Goal: Information Seeking & Learning: Learn about a topic

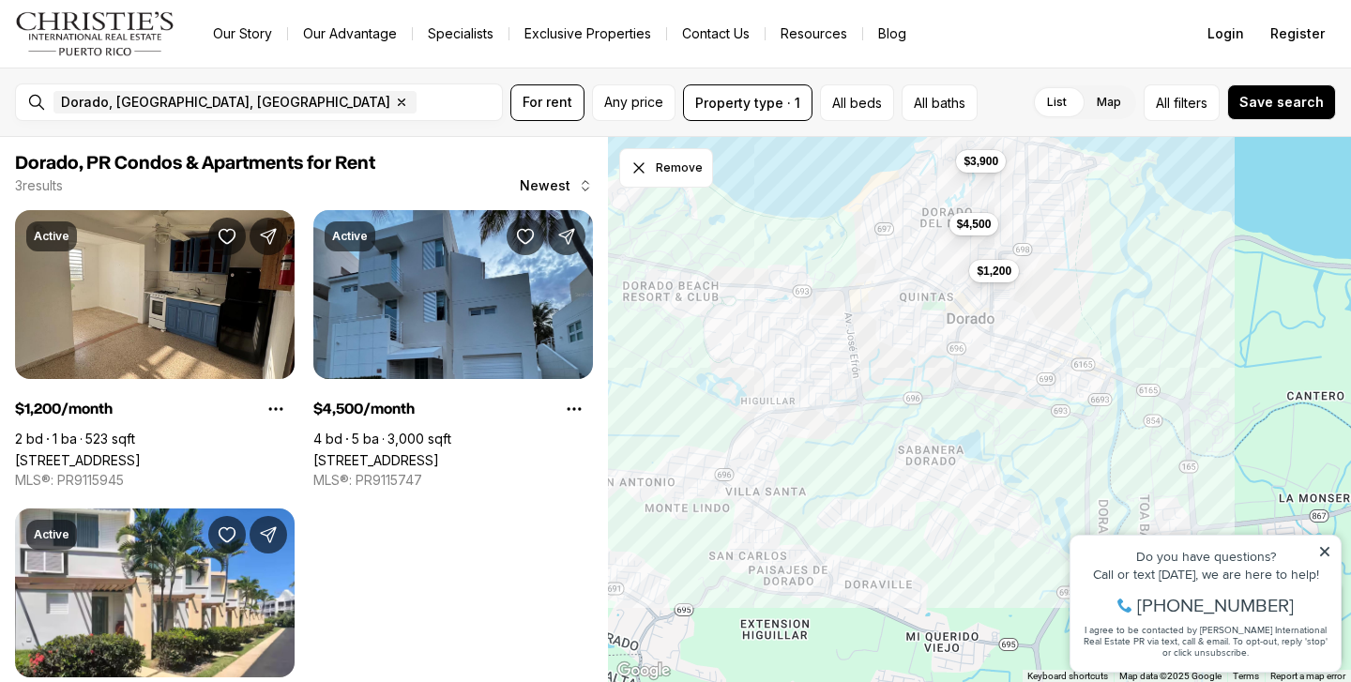
drag, startPoint x: 919, startPoint y: 400, endPoint x: 876, endPoint y: 263, distance: 143.3
click at [876, 263] on div "$1,200 $4,500 $3,900" at bounding box center [979, 410] width 743 height 546
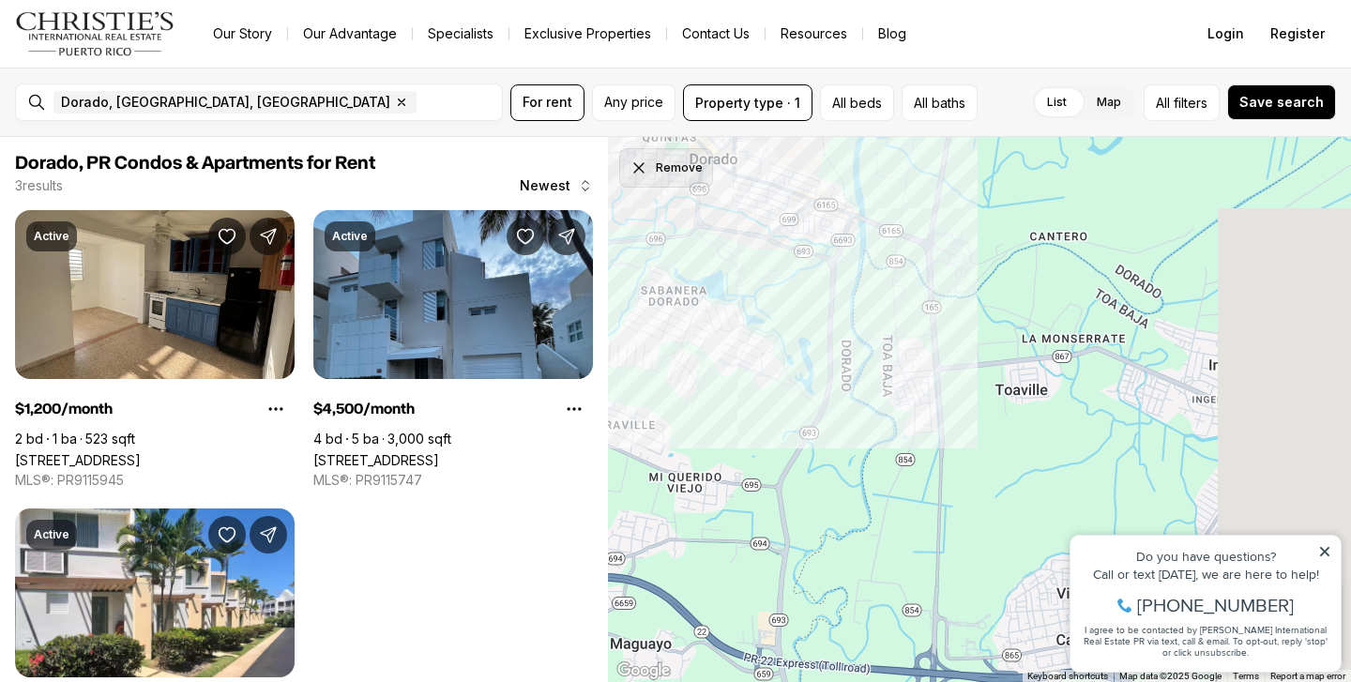
drag, startPoint x: 934, startPoint y: 330, endPoint x: 661, endPoint y: 162, distance: 319.7
click at [663, 162] on div "Remove View List ← Move left → Move right ↑ Move up ↓ Move down + Zoom in - Zoo…" at bounding box center [979, 410] width 743 height 546
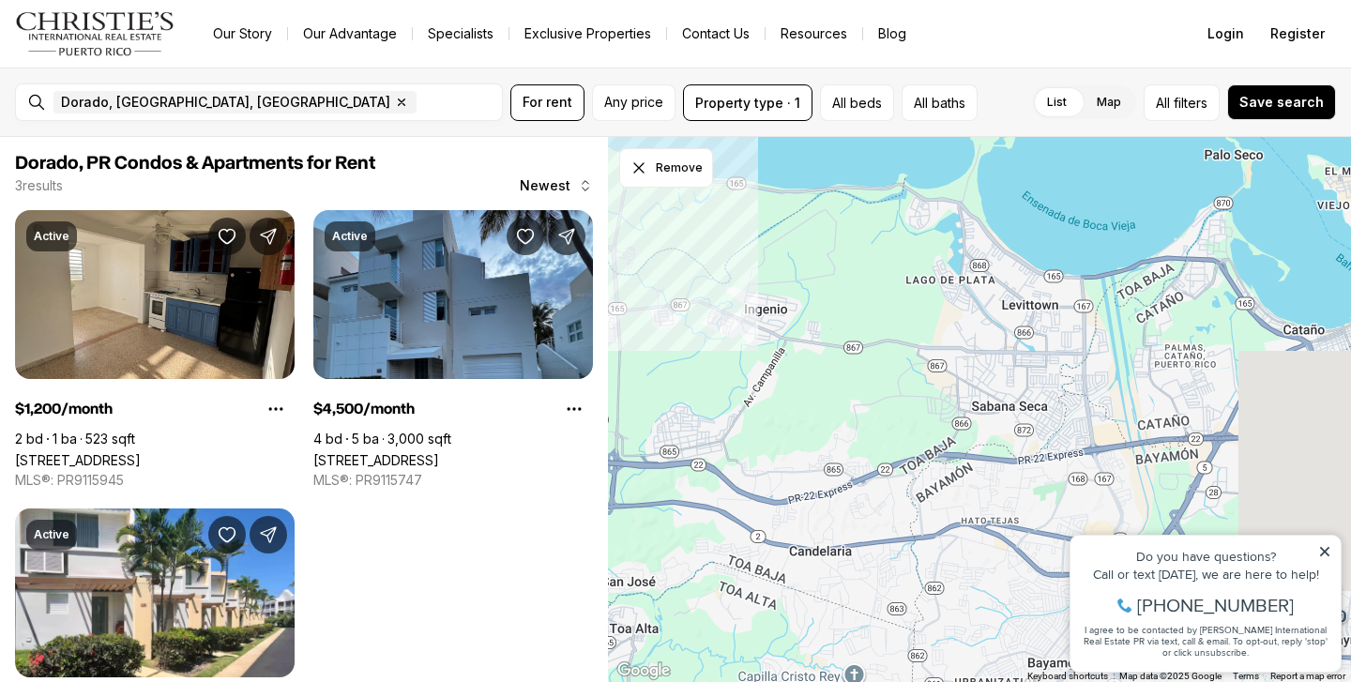
drag, startPoint x: 1038, startPoint y: 284, endPoint x: 712, endPoint y: 292, distance: 325.6
click at [715, 294] on div "$1,200" at bounding box center [979, 410] width 743 height 546
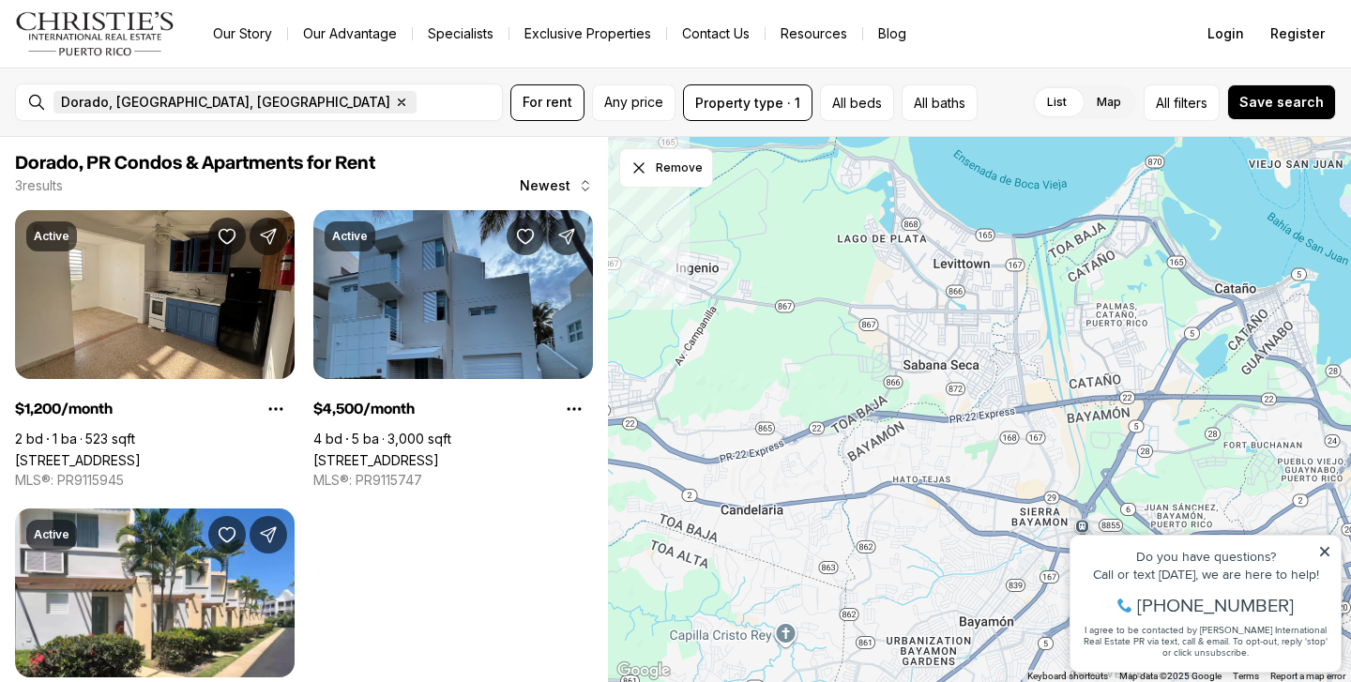
click at [394, 106] on icon "button" at bounding box center [401, 102] width 15 height 15
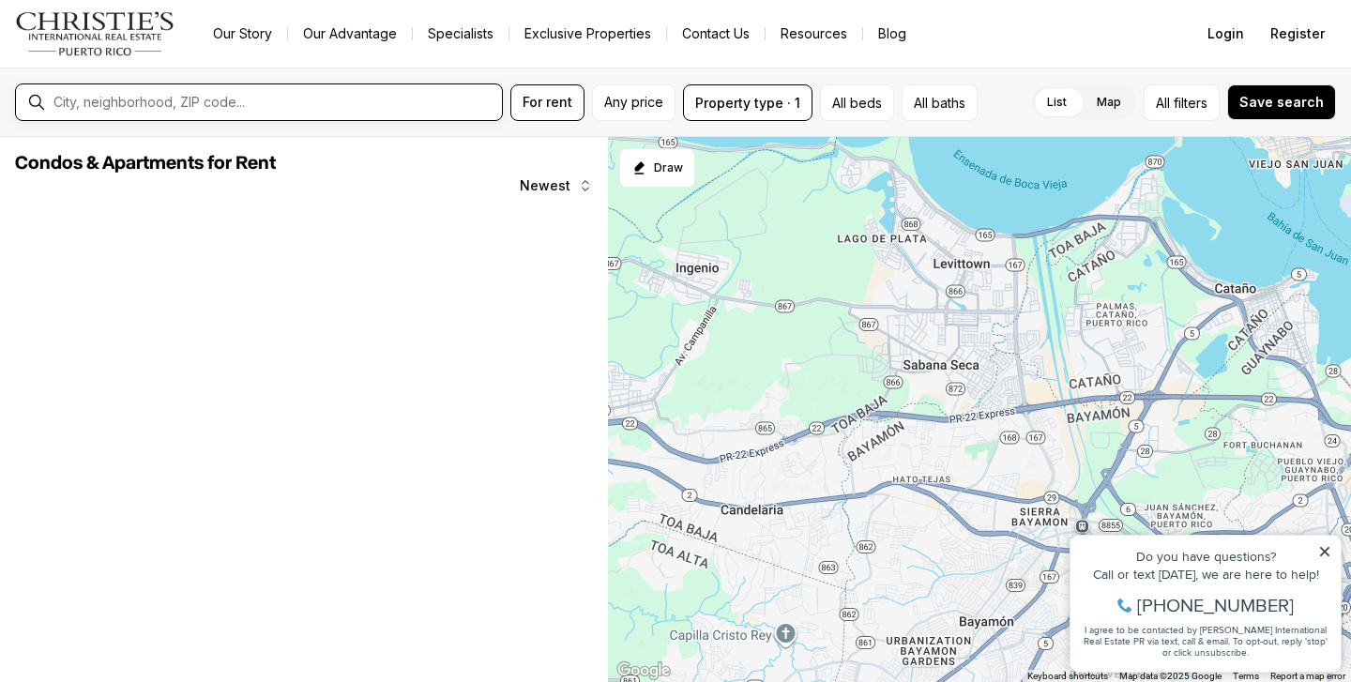
click at [168, 106] on input "text" at bounding box center [273, 102] width 441 height 17
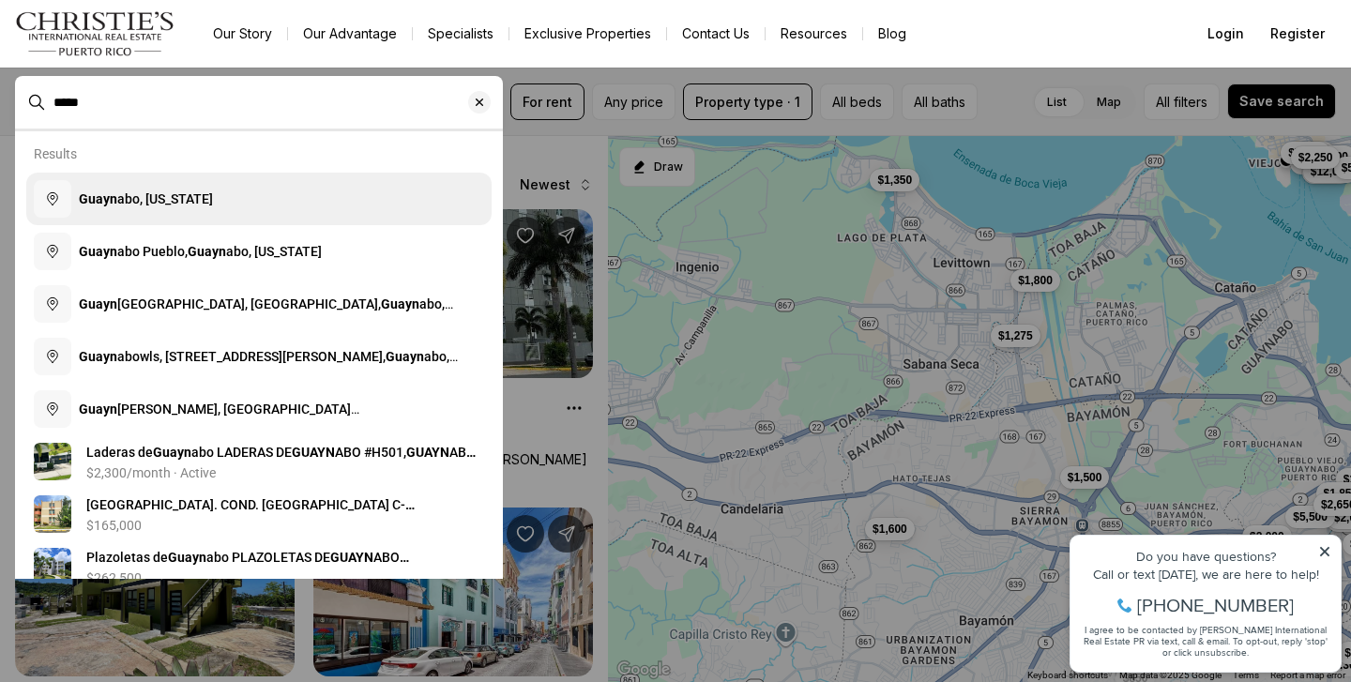
type input "*****"
click at [141, 208] on button "Guayn abo, [US_STATE]" at bounding box center [258, 199] width 465 height 53
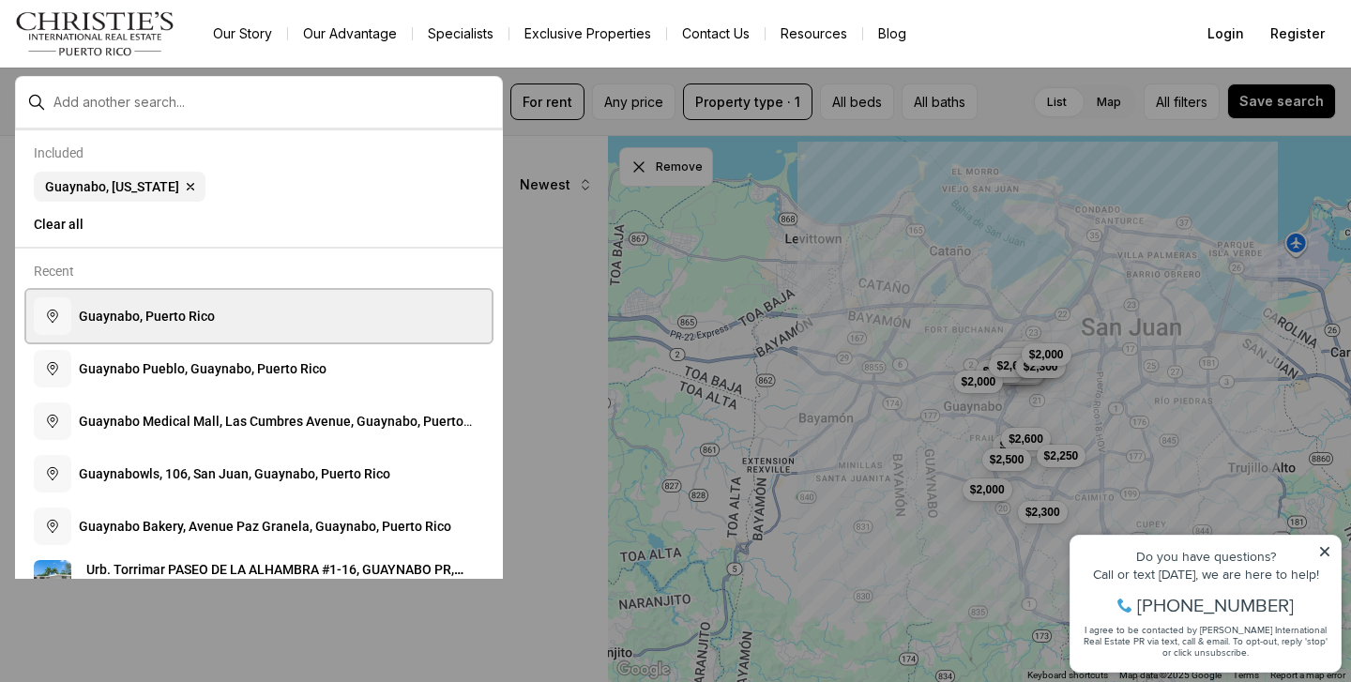
click at [133, 311] on span "G u a y n a b o , P u e r t o R i c o" at bounding box center [147, 316] width 136 height 15
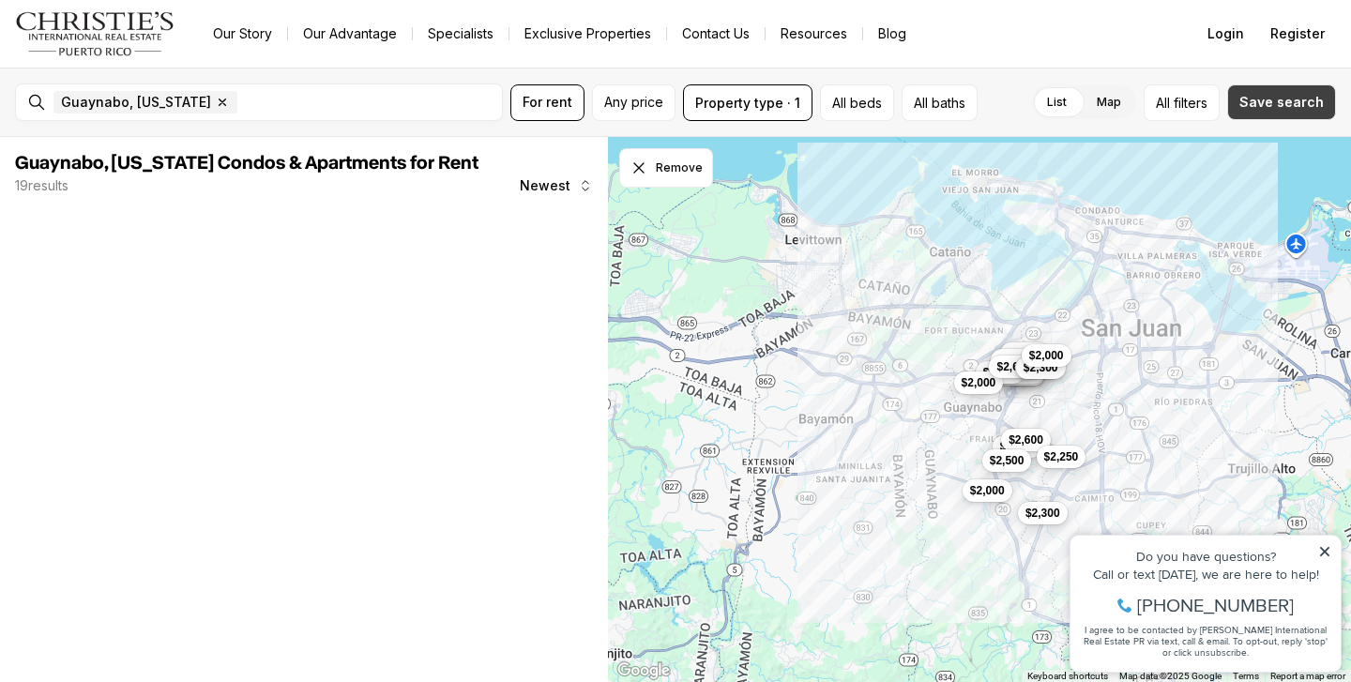
click at [1298, 99] on span "Save search" at bounding box center [1281, 102] width 84 height 15
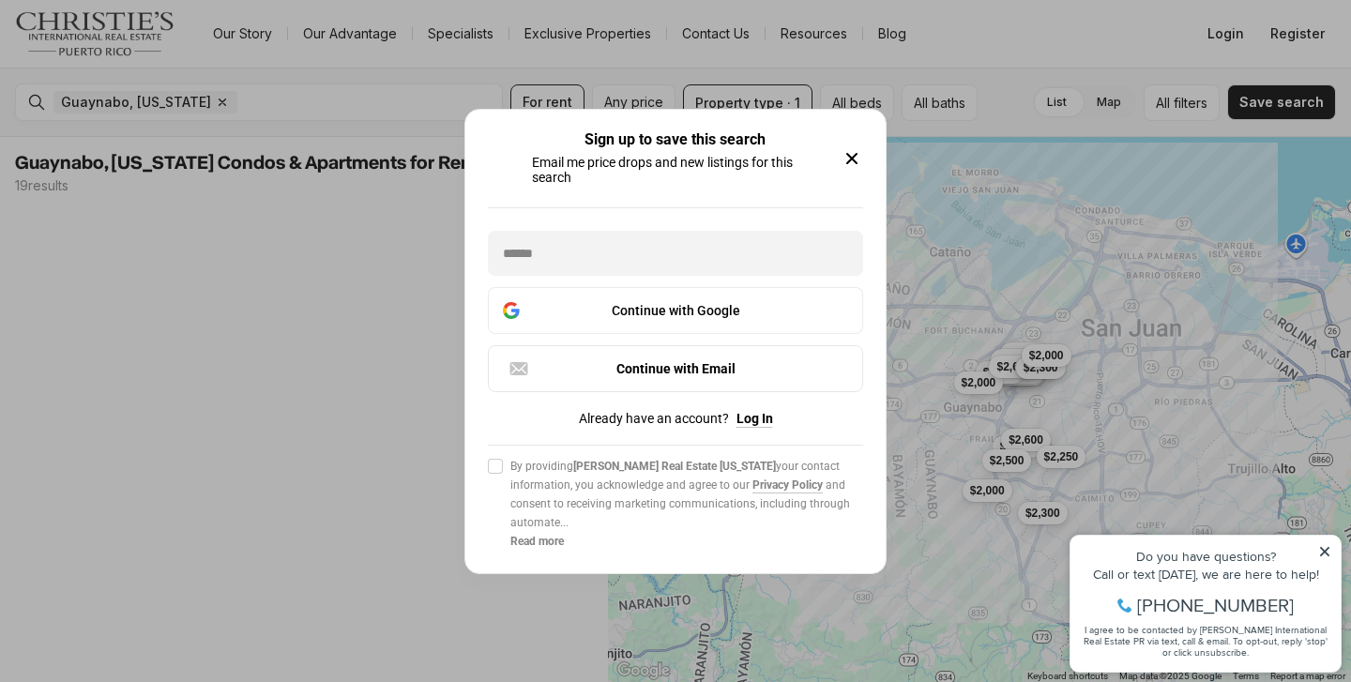
click at [844, 171] on div "Sign up to save this search Email me price drops and new listings for this sear…" at bounding box center [675, 158] width 375 height 53
click at [855, 158] on icon "button" at bounding box center [852, 158] width 23 height 23
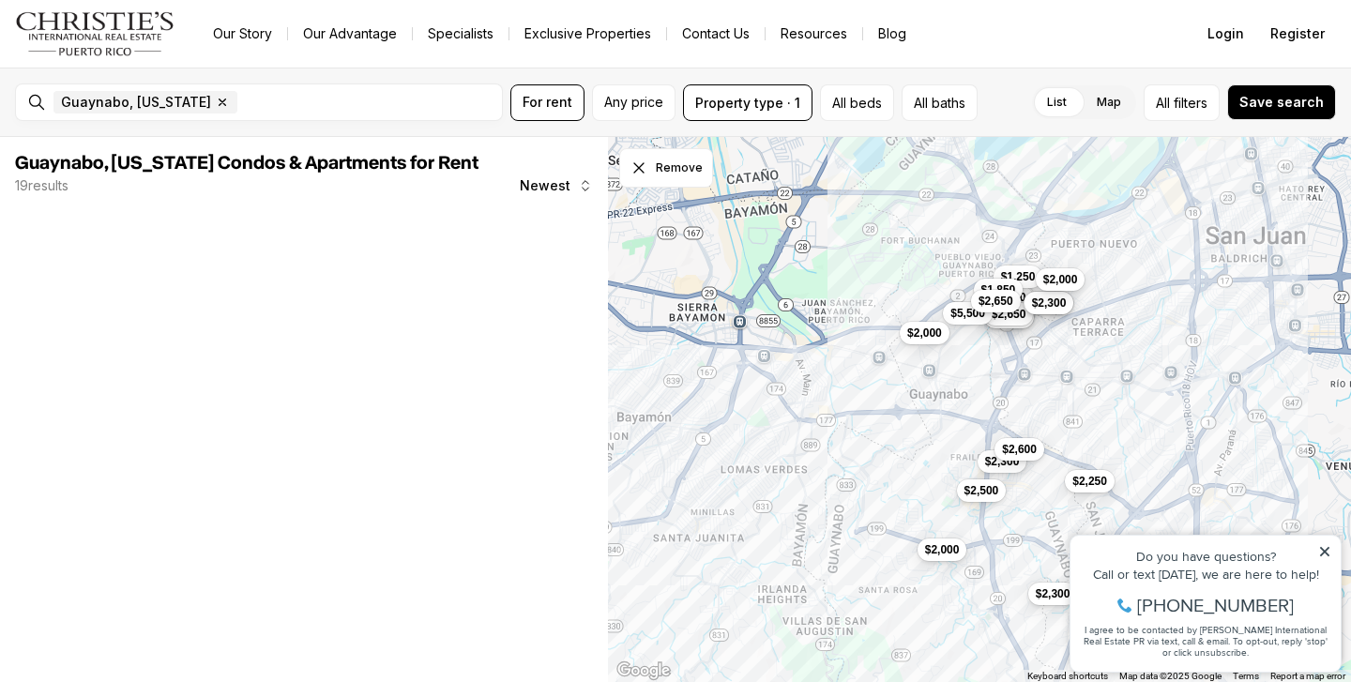
drag, startPoint x: 922, startPoint y: 428, endPoint x: 876, endPoint y: 426, distance: 46.0
click at [877, 426] on div "$2,300 $2,800 $1,450 $1,250 $3,000 $2,400 $2,650 $5,500 $2,000 $1,850 $2,600 $2…" at bounding box center [979, 410] width 743 height 546
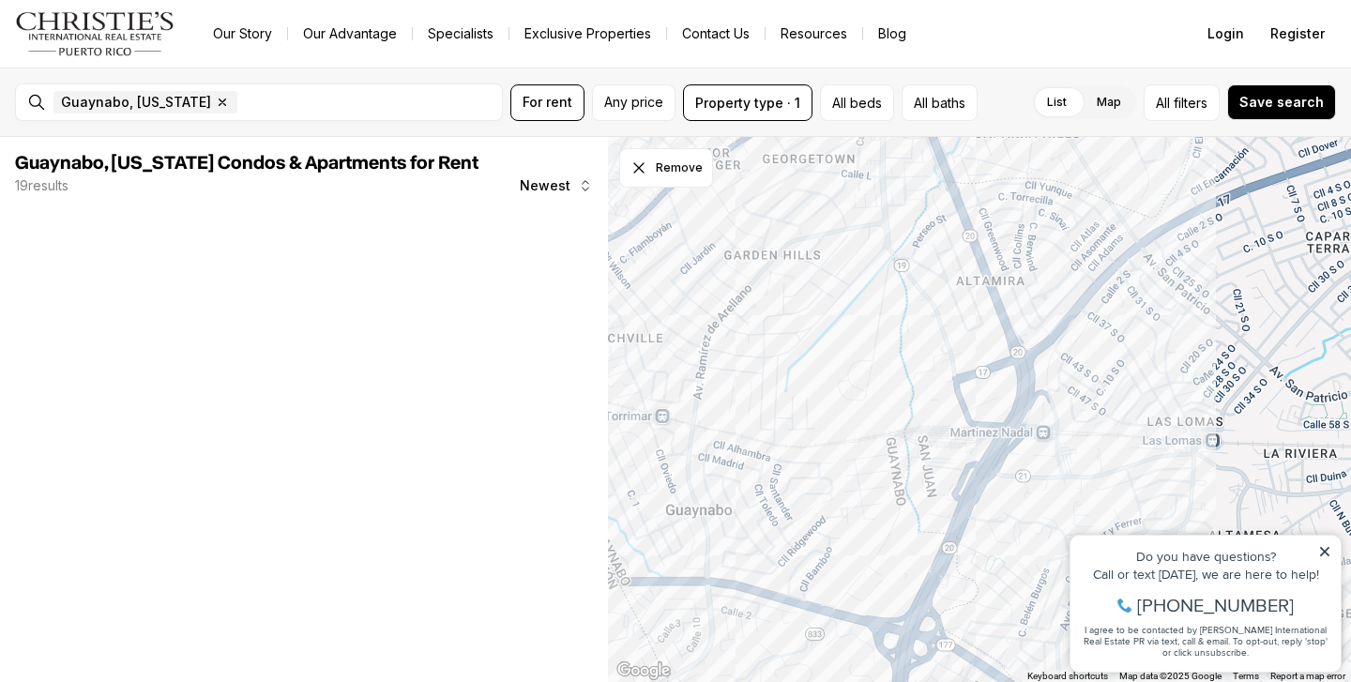
drag, startPoint x: 1010, startPoint y: 312, endPoint x: 754, endPoint y: 533, distance: 338.0
click at [755, 534] on div "$2,300 $2,600 $2,500" at bounding box center [979, 410] width 743 height 546
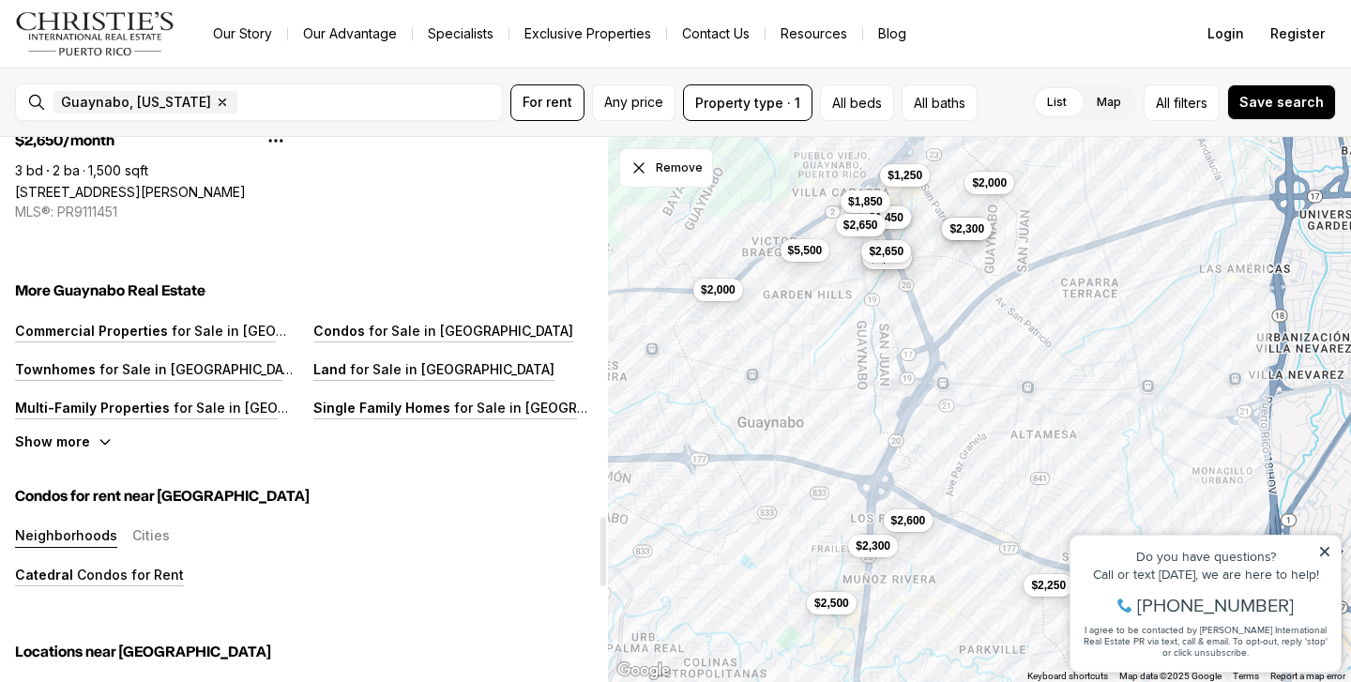
scroll to position [2957, 0]
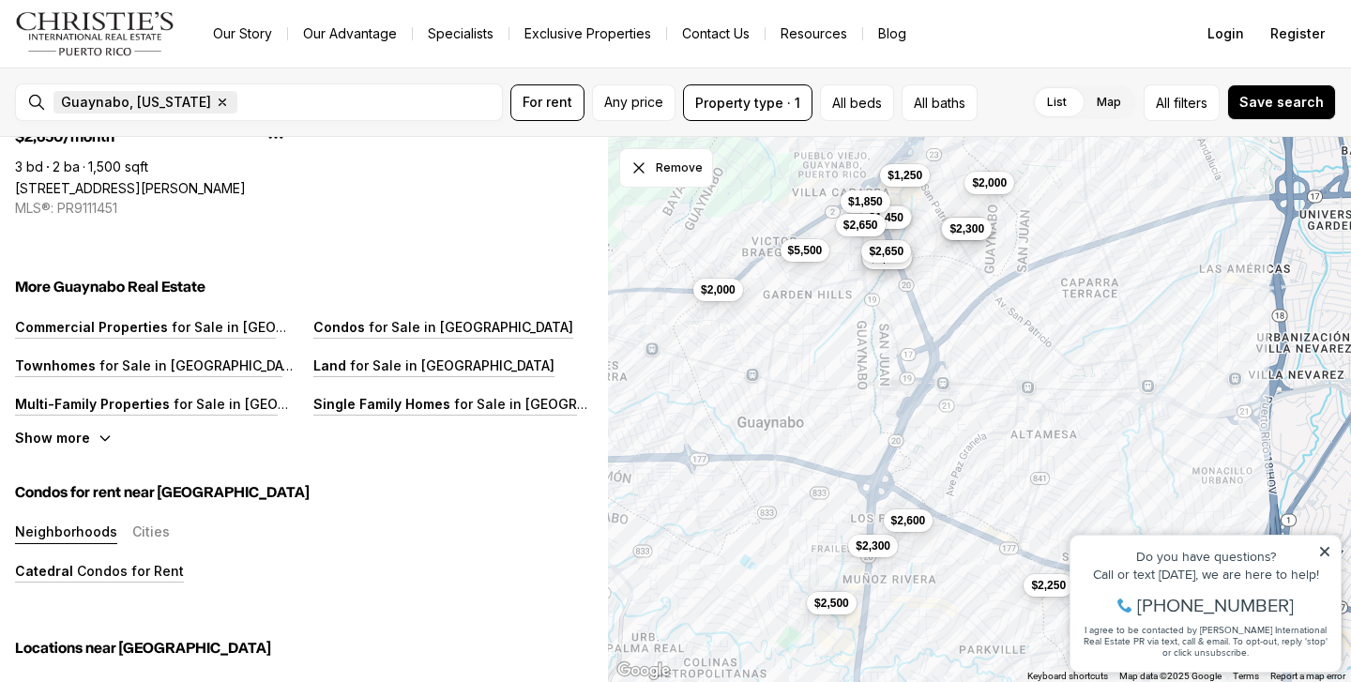
click at [221, 102] on icon "button" at bounding box center [222, 102] width 15 height 15
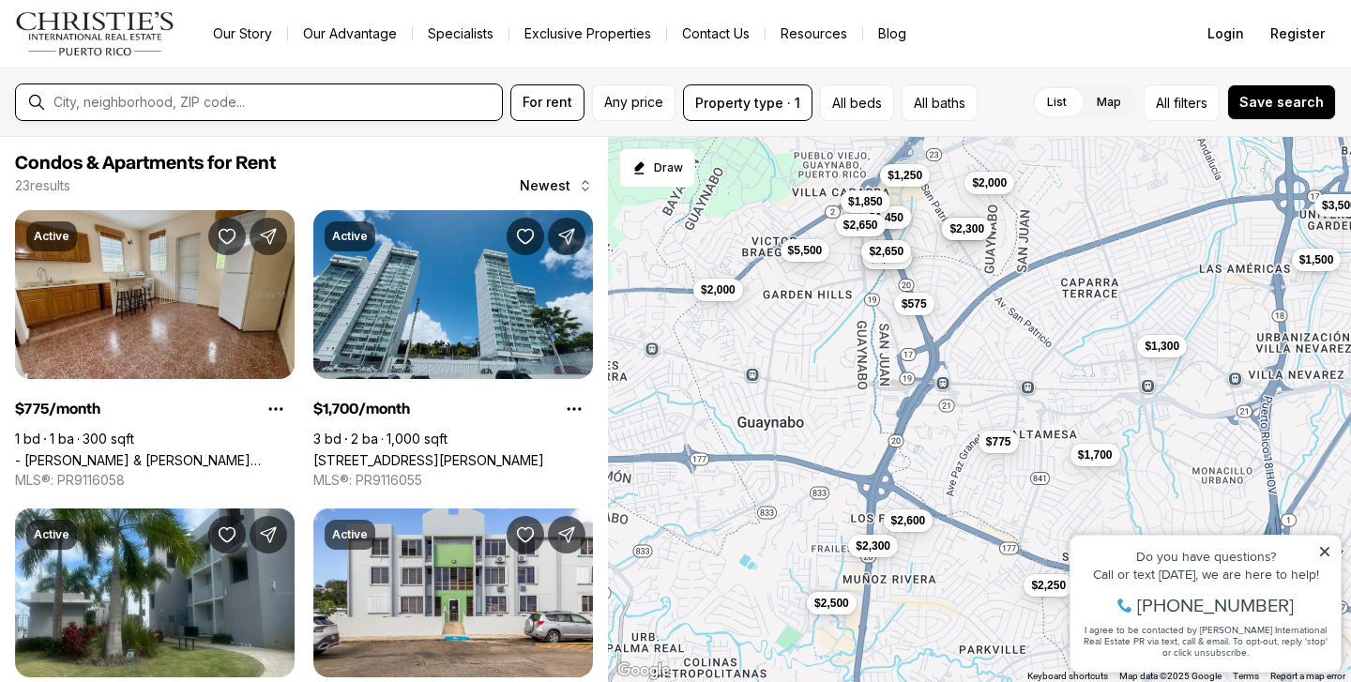
click at [221, 102] on input "text" at bounding box center [273, 102] width 441 height 17
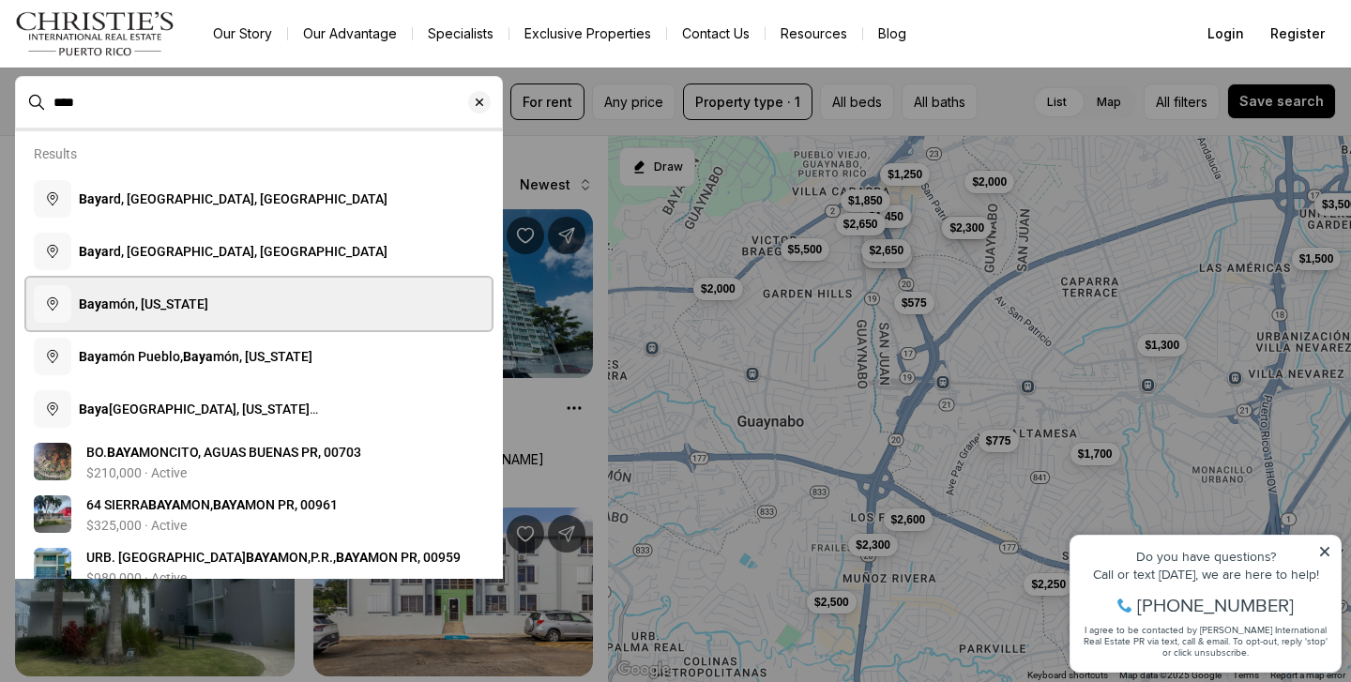
click at [90, 307] on b "Baya" at bounding box center [94, 303] width 30 height 15
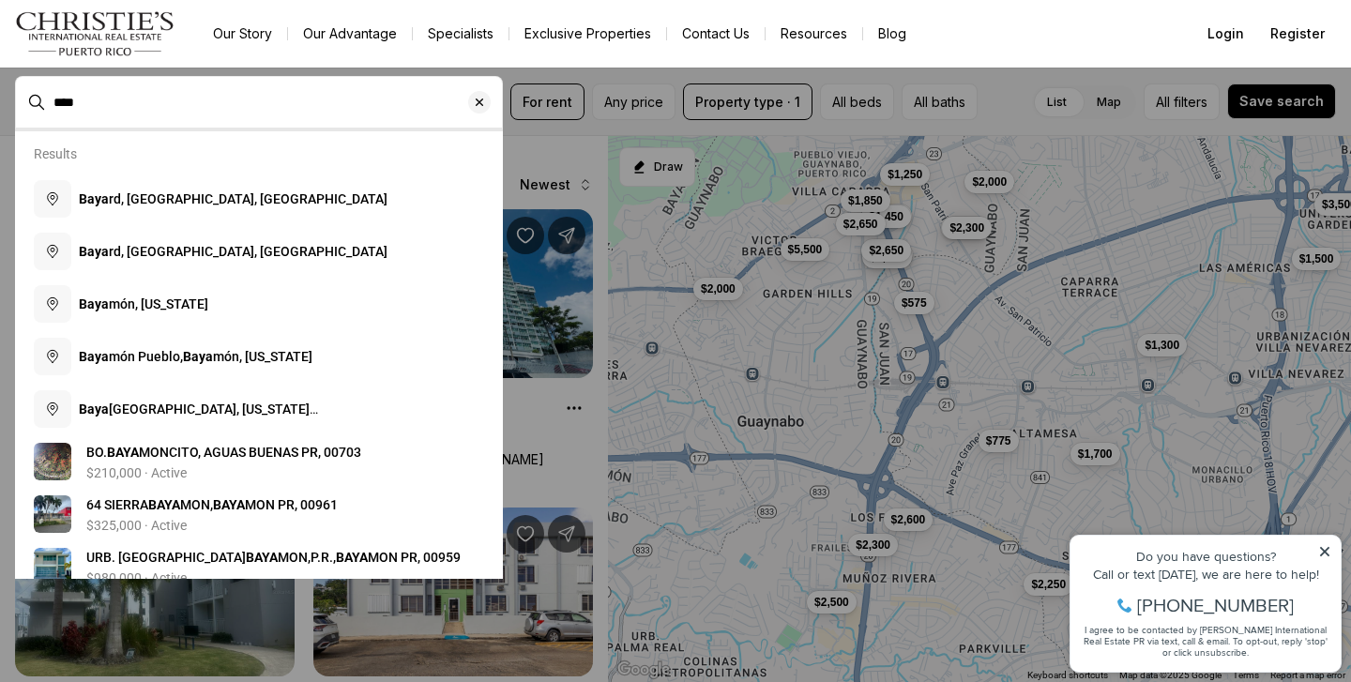
type input "**********"
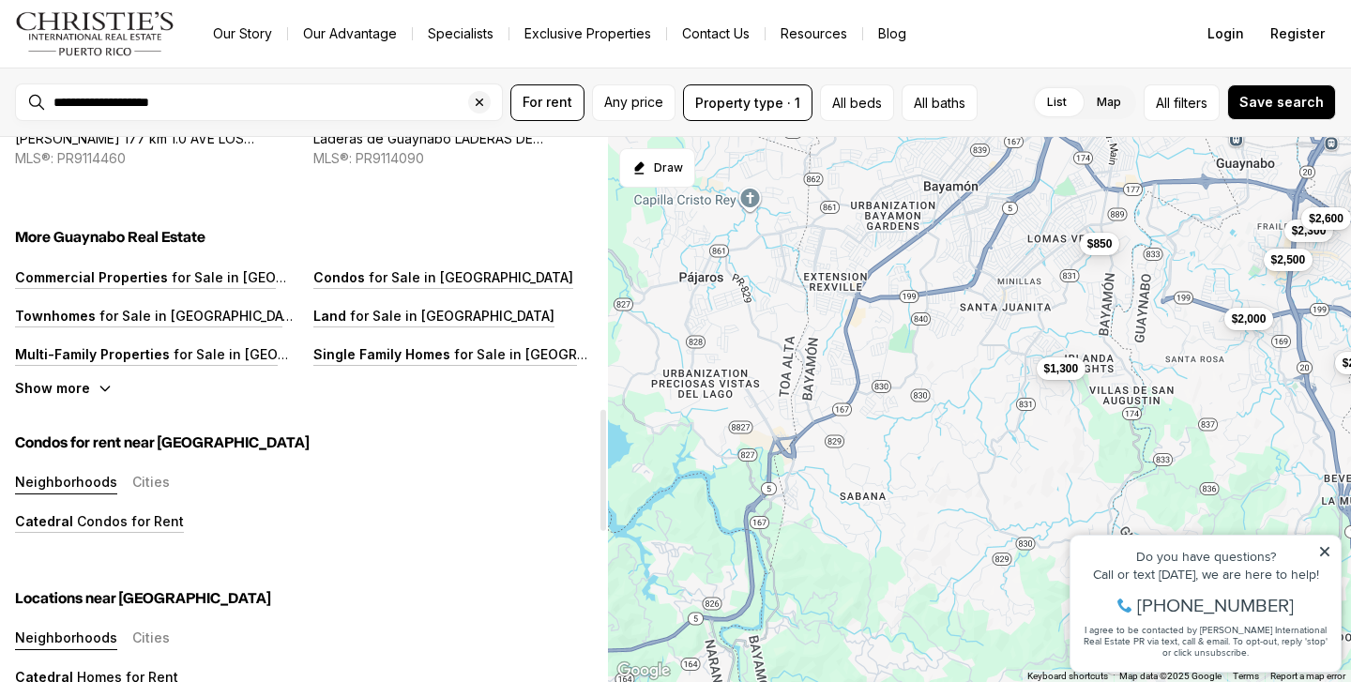
scroll to position [1218, 0]
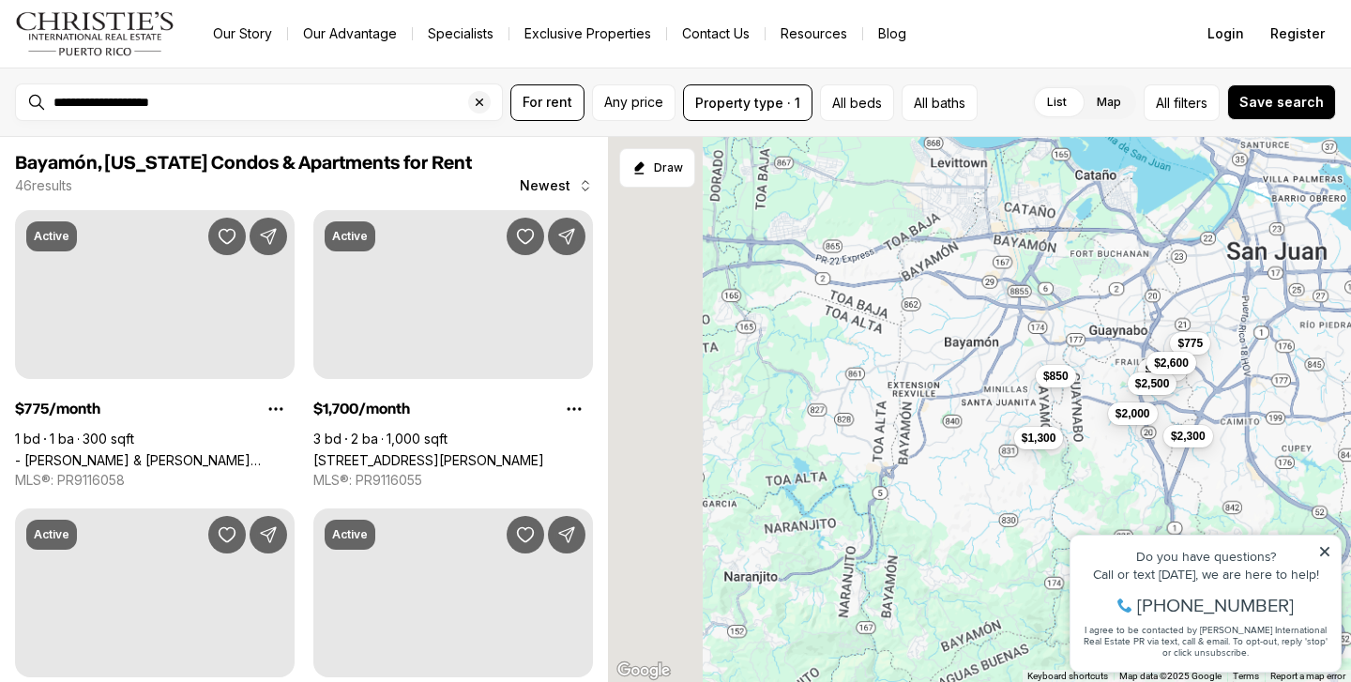
drag, startPoint x: 751, startPoint y: 271, endPoint x: 878, endPoint y: 358, distance: 154.6
click at [878, 358] on div "$2,000 $850 $1,300 $775 $2,300 $2,500 $2,600 $2,300" at bounding box center [979, 410] width 743 height 546
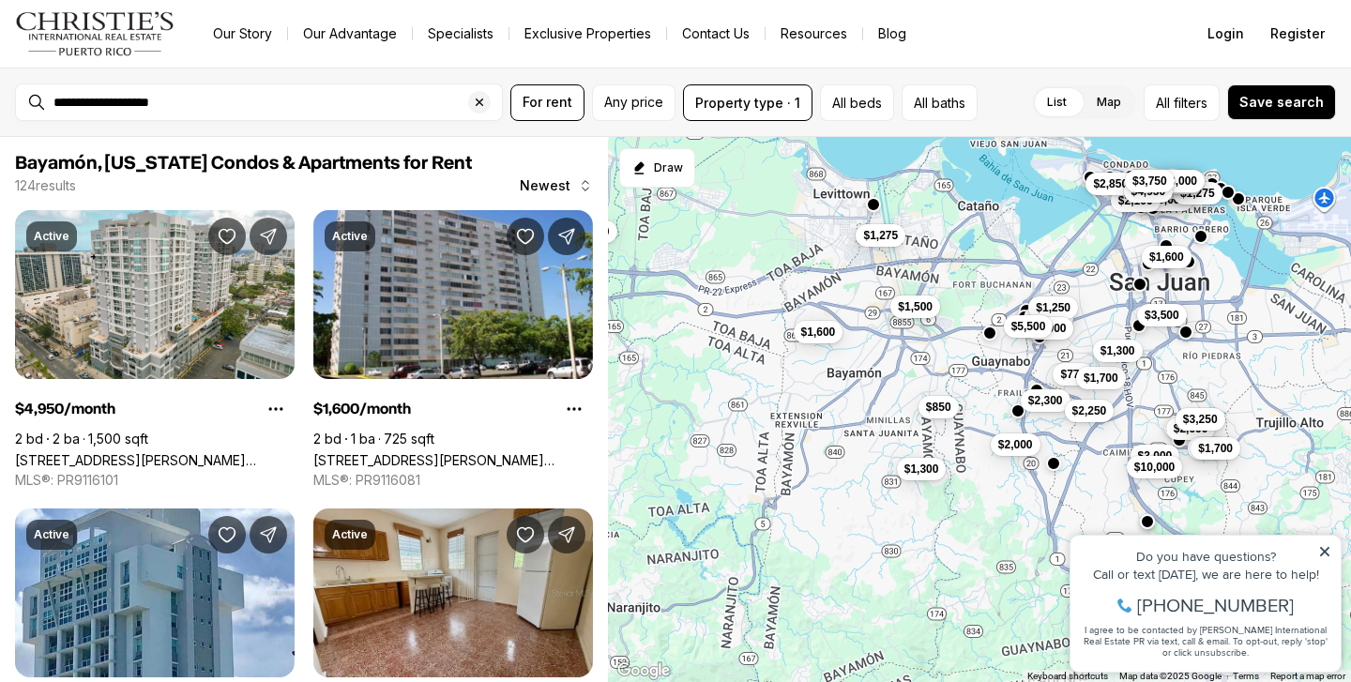
drag, startPoint x: 892, startPoint y: 349, endPoint x: 762, endPoint y: 375, distance: 133.0
click at [762, 376] on div "$2,000 $850 $1,300 $775 $2,300 $1,700 $2,000 $2,250 $3,000 $2,800 $1,500 $1,250…" at bounding box center [979, 410] width 743 height 546
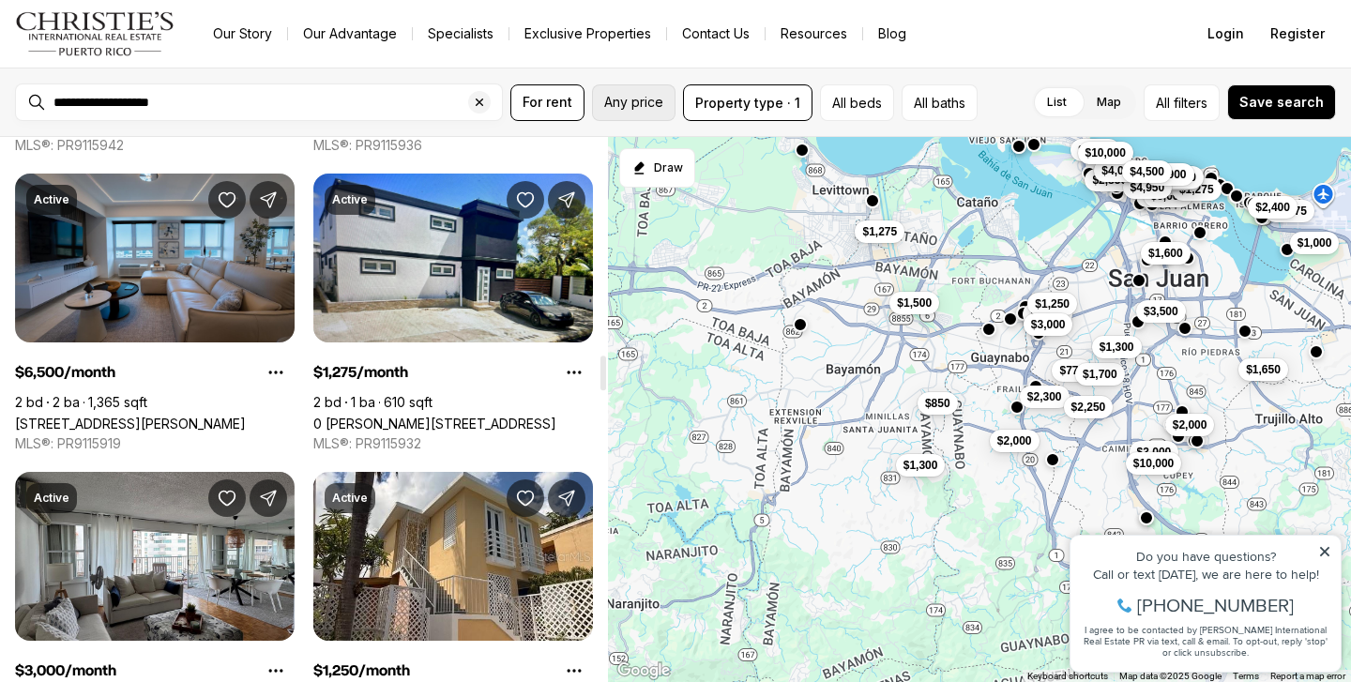
scroll to position [3400, 0]
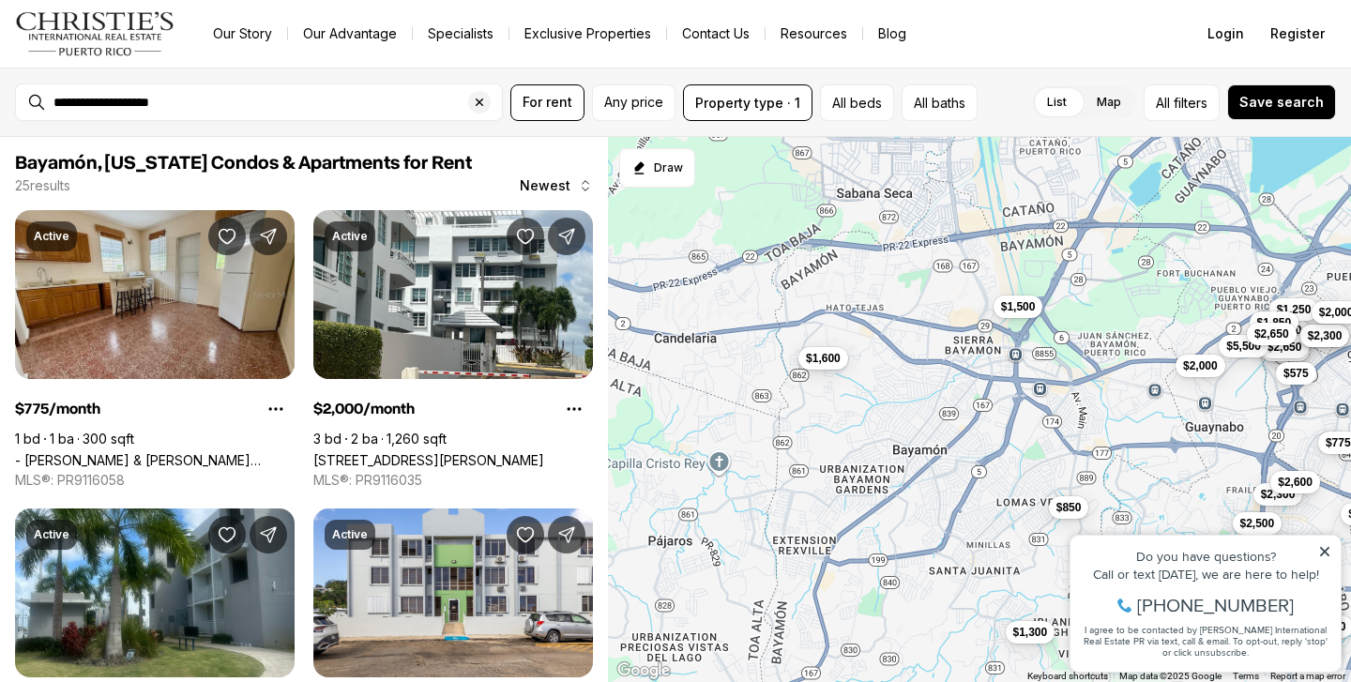
drag, startPoint x: 785, startPoint y: 325, endPoint x: 774, endPoint y: 358, distance: 35.6
click at [781, 358] on div "$2,000 $850 $1,300 $775 $2,300 $2,500 $2,600 $2,300 $2,250 $2,800 $1,450 $1,500…" at bounding box center [979, 410] width 743 height 546
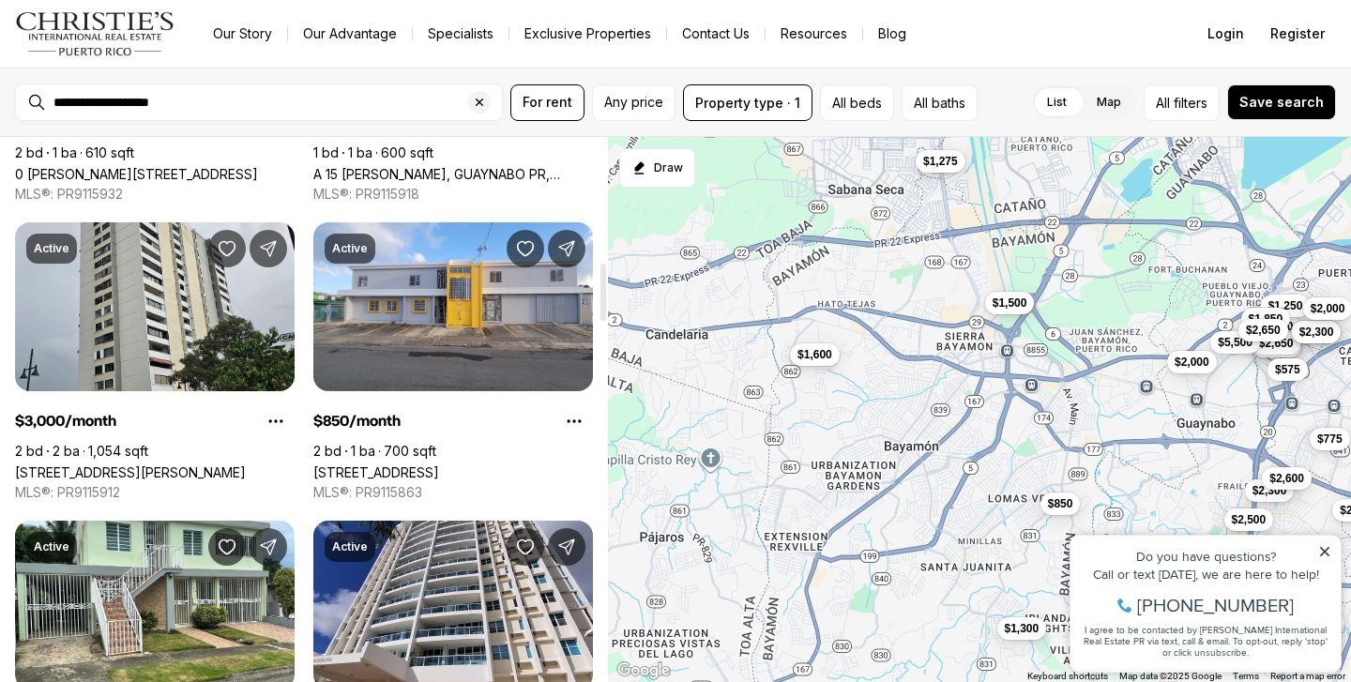
scroll to position [1488, 0]
